Goal: Complete application form

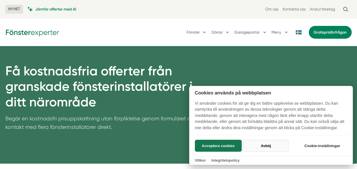
click at [259, 148] on button "Avböj" at bounding box center [265, 146] width 45 height 12
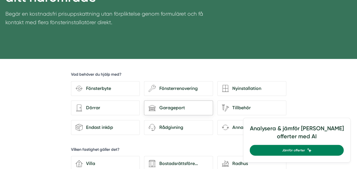
scroll to position [114, 0]
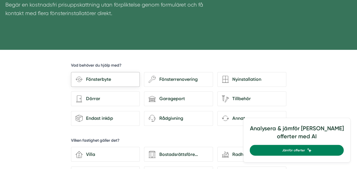
click at [107, 78] on div "Fönsterbyte" at bounding box center [109, 79] width 53 height 7
click at [0, 0] on input "Fönsterbyte" at bounding box center [0, 0] width 0 height 0
click at [101, 81] on div "Fönsterbyte" at bounding box center [109, 79] width 53 height 7
click at [0, 0] on input "Fönsterbyte" at bounding box center [0, 0] width 0 height 0
click at [101, 81] on div "Fönsterbyte" at bounding box center [109, 79] width 53 height 7
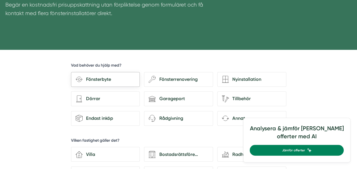
click at [0, 0] on input "Fönsterbyte" at bounding box center [0, 0] width 0 height 0
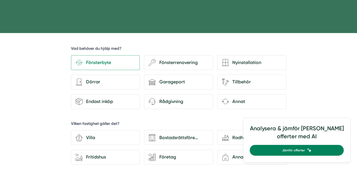
scroll to position [142, 0]
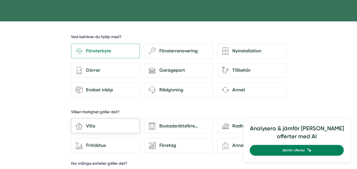
click at [107, 127] on div "Villa" at bounding box center [109, 125] width 53 height 7
click at [0, 0] on input "house-3 Villa" at bounding box center [0, 0] width 0 height 0
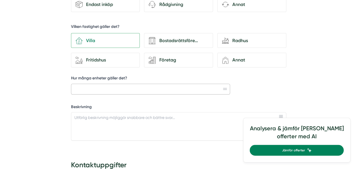
click at [124, 88] on input "Hur många enheter gäller det?" at bounding box center [150, 89] width 159 height 11
click at [226, 89] on input "Hur många enheter gäller det?" at bounding box center [150, 89] width 159 height 11
click at [171, 90] on input "Hur många enheter gäller det?" at bounding box center [150, 89] width 159 height 11
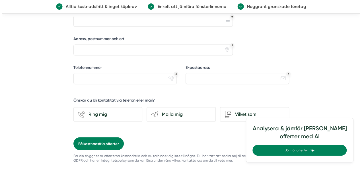
scroll to position [426, 0]
